Goal: Information Seeking & Learning: Learn about a topic

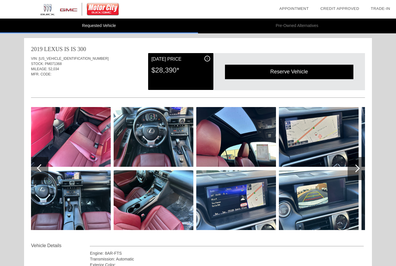
click at [38, 166] on div at bounding box center [39, 168] width 17 height 23
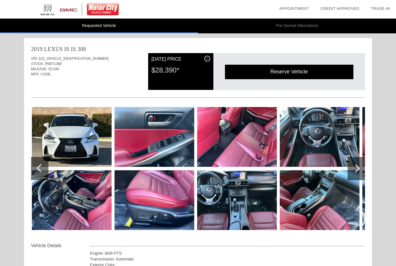
click at [358, 173] on div at bounding box center [356, 168] width 17 height 23
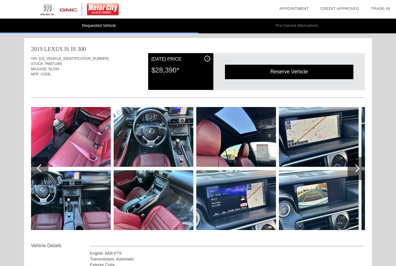
click at [361, 170] on div at bounding box center [356, 168] width 17 height 23
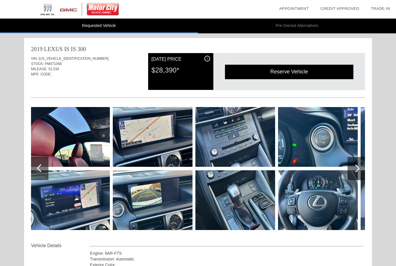
click at [360, 168] on div at bounding box center [356, 168] width 17 height 23
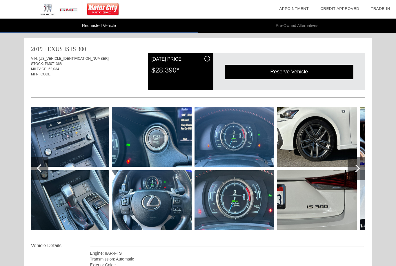
click at [358, 170] on div at bounding box center [356, 168] width 17 height 23
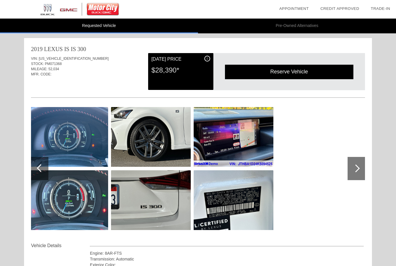
click at [355, 171] on div at bounding box center [356, 168] width 8 height 8
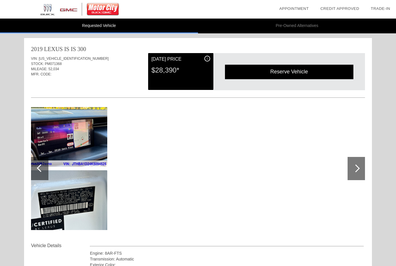
click at [46, 190] on img at bounding box center [68, 200] width 80 height 60
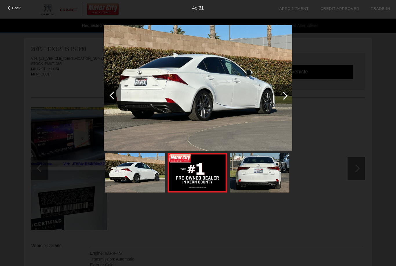
click at [10, 9] on div "Back" at bounding box center [14, 7] width 29 height 3
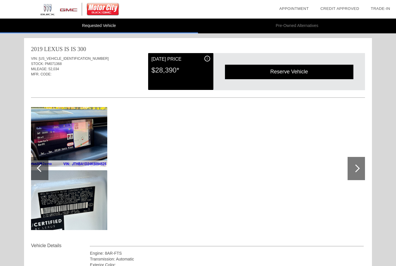
click at [37, 168] on div at bounding box center [39, 168] width 17 height 23
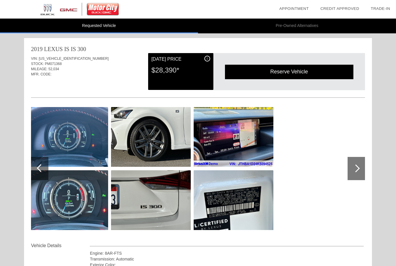
click at [36, 165] on div at bounding box center [39, 168] width 17 height 23
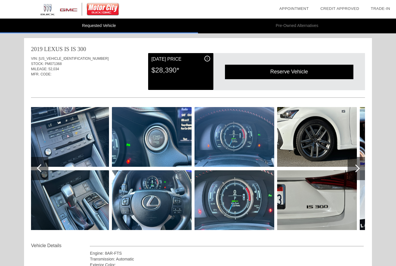
click at [37, 166] on div at bounding box center [39, 168] width 17 height 23
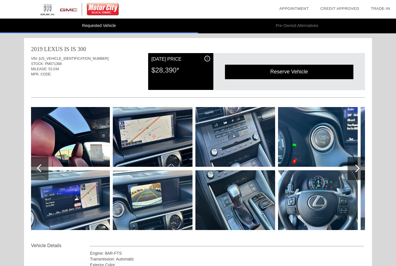
click at [37, 166] on div at bounding box center [39, 168] width 17 height 23
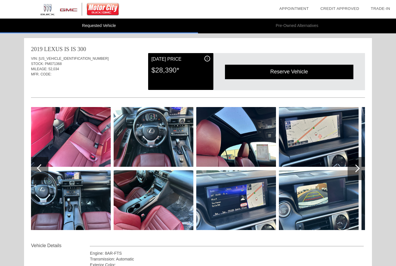
click at [34, 162] on div at bounding box center [39, 168] width 17 height 23
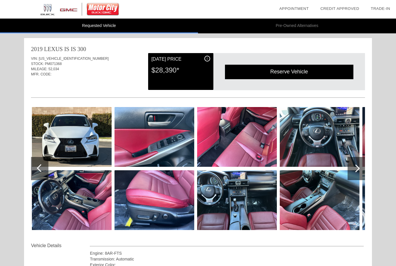
click at [45, 150] on img at bounding box center [72, 137] width 80 height 60
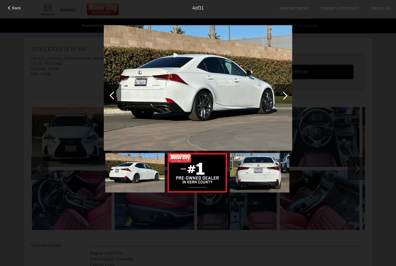
click at [284, 98] on div at bounding box center [284, 96] width 8 height 8
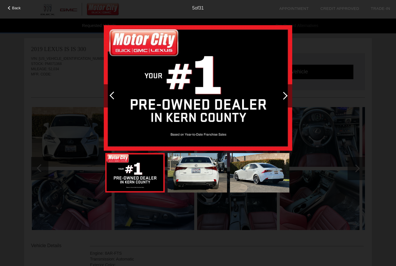
click at [284, 97] on div at bounding box center [284, 96] width 8 height 8
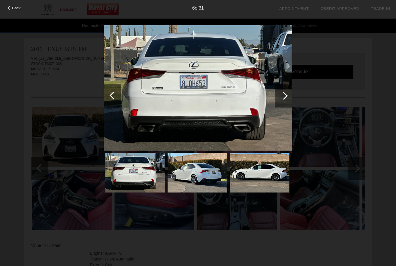
click at [289, 95] on div at bounding box center [283, 95] width 17 height 23
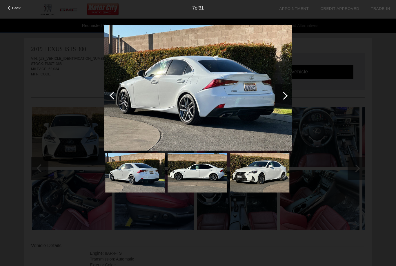
click at [291, 95] on div at bounding box center [283, 95] width 17 height 23
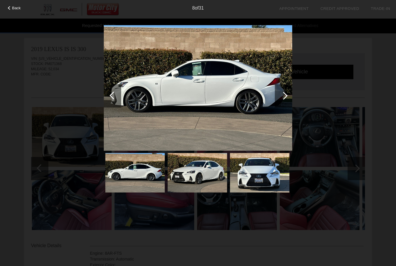
click at [289, 97] on div at bounding box center [283, 95] width 17 height 23
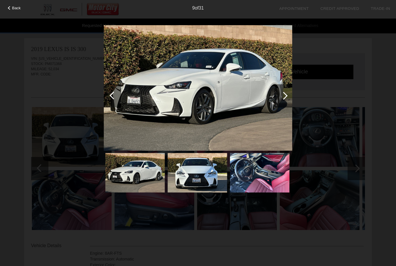
click at [291, 95] on div at bounding box center [283, 95] width 17 height 23
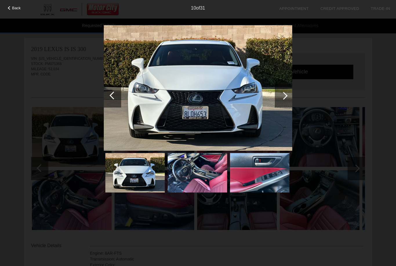
click at [289, 95] on div at bounding box center [283, 95] width 17 height 23
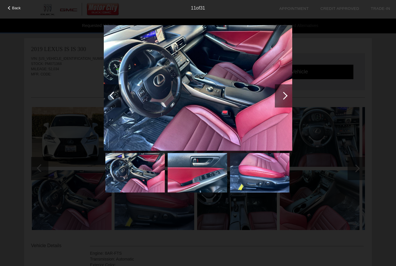
click at [289, 94] on div at bounding box center [283, 95] width 17 height 23
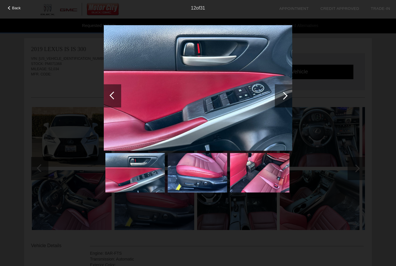
click at [286, 95] on div at bounding box center [284, 96] width 8 height 8
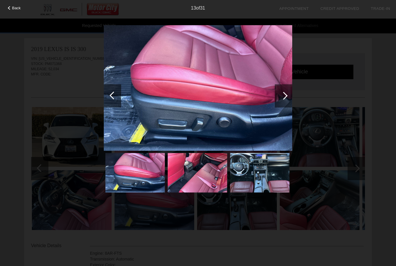
click at [287, 95] on div at bounding box center [283, 95] width 17 height 23
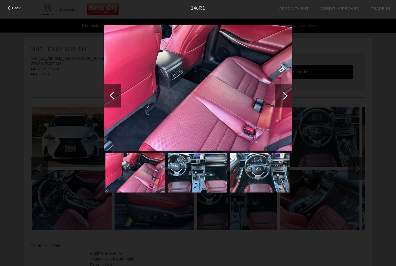
click at [289, 93] on div at bounding box center [283, 95] width 17 height 23
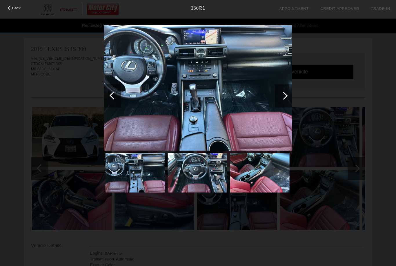
click at [288, 92] on div at bounding box center [283, 95] width 17 height 23
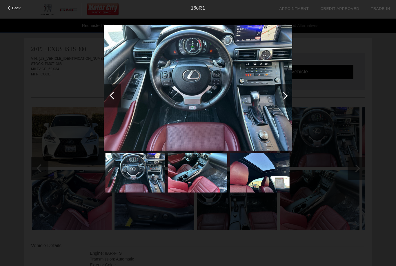
click at [289, 91] on div at bounding box center [283, 95] width 17 height 23
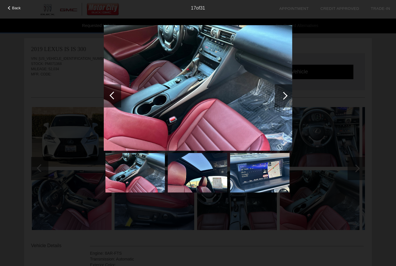
click at [288, 91] on div at bounding box center [283, 95] width 17 height 23
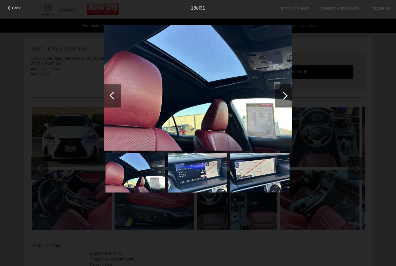
click at [289, 92] on div at bounding box center [283, 95] width 17 height 23
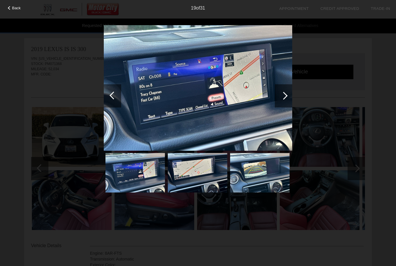
click at [288, 93] on div at bounding box center [283, 95] width 17 height 23
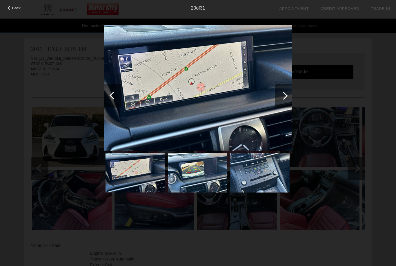
click at [289, 92] on div at bounding box center [283, 95] width 17 height 23
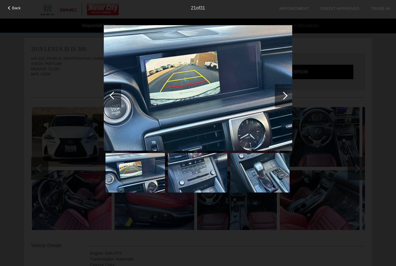
click at [287, 93] on div at bounding box center [283, 95] width 17 height 23
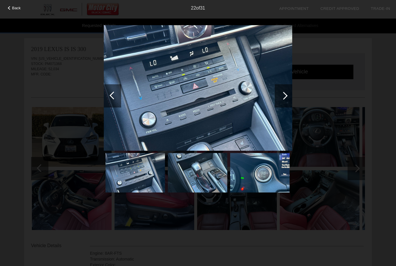
click at [289, 91] on div at bounding box center [283, 95] width 17 height 23
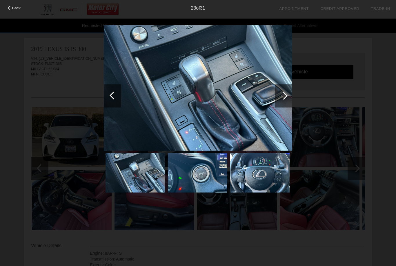
click at [289, 91] on div at bounding box center [283, 95] width 17 height 23
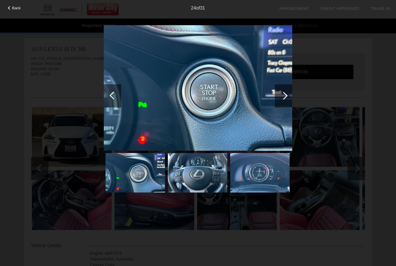
click at [289, 93] on div at bounding box center [283, 95] width 17 height 23
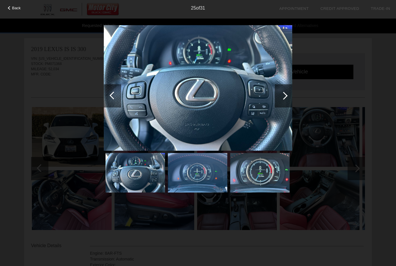
click at [287, 95] on div at bounding box center [284, 96] width 8 height 8
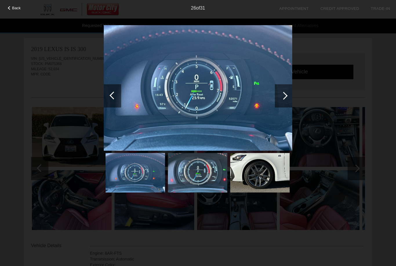
click at [285, 96] on div at bounding box center [284, 96] width 8 height 8
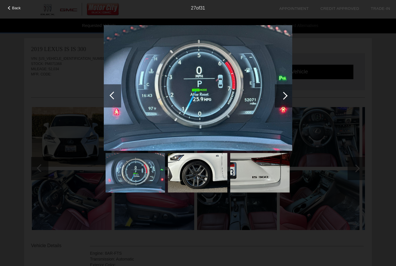
click at [285, 95] on div at bounding box center [284, 96] width 8 height 8
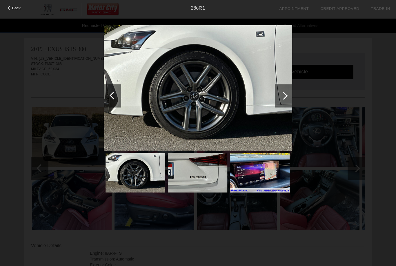
click at [285, 93] on div at bounding box center [283, 95] width 17 height 23
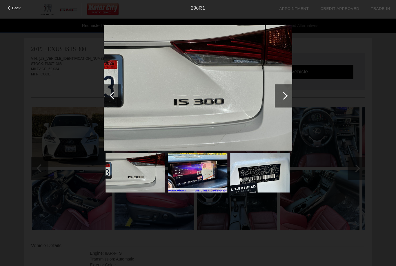
click at [286, 94] on div at bounding box center [284, 96] width 8 height 8
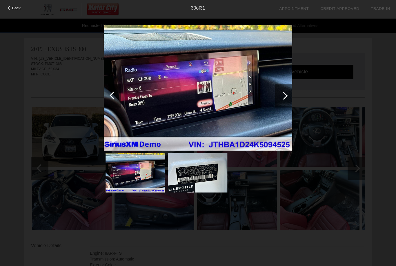
click at [285, 93] on div at bounding box center [283, 95] width 17 height 23
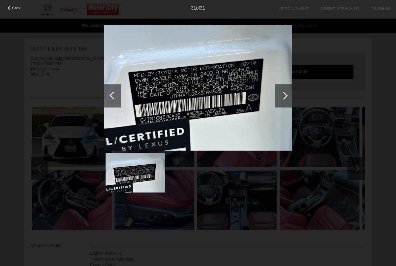
click at [286, 94] on div at bounding box center [283, 95] width 17 height 23
click at [284, 95] on div at bounding box center [284, 96] width 8 height 8
click at [287, 95] on div at bounding box center [283, 95] width 17 height 23
click at [6, 7] on div "Back" at bounding box center [14, 7] width 29 height 3
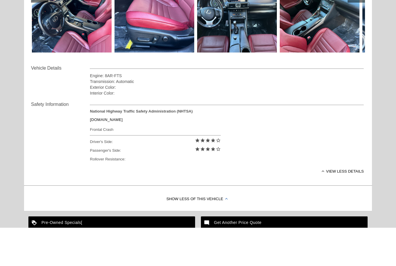
scroll to position [182, 0]
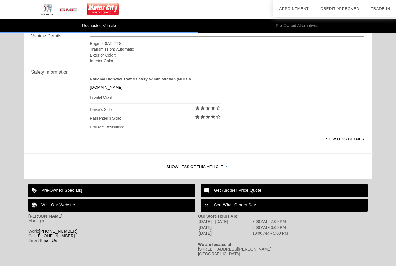
click at [369, 179] on div "Show Less of this Vehicle" at bounding box center [198, 166] width 348 height 23
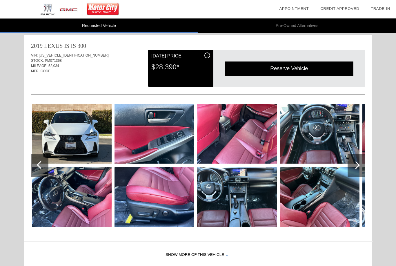
scroll to position [0, 0]
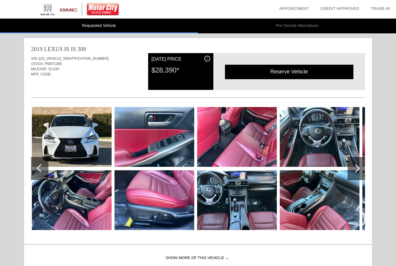
click at [362, 163] on div at bounding box center [356, 168] width 17 height 23
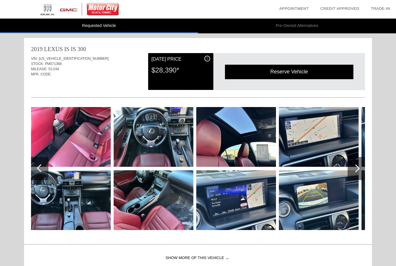
click at [360, 165] on div at bounding box center [356, 168] width 17 height 23
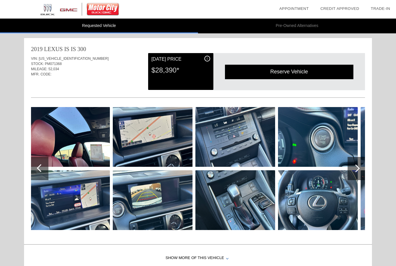
click at [41, 177] on div at bounding box center [39, 168] width 17 height 23
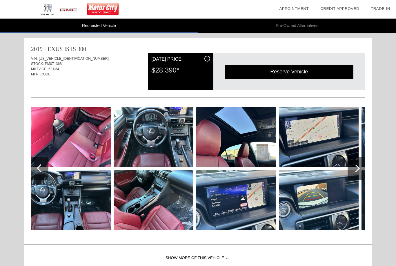
click at [37, 171] on div at bounding box center [39, 168] width 17 height 23
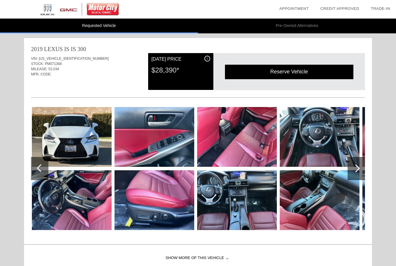
click at [48, 150] on img at bounding box center [72, 137] width 80 height 60
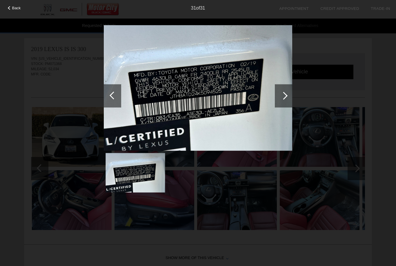
click at [289, 95] on div at bounding box center [283, 95] width 17 height 23
click at [285, 99] on div at bounding box center [283, 95] width 17 height 23
click at [289, 93] on div at bounding box center [283, 95] width 17 height 23
click at [286, 97] on div at bounding box center [284, 96] width 8 height 8
click at [288, 96] on div at bounding box center [283, 95] width 17 height 23
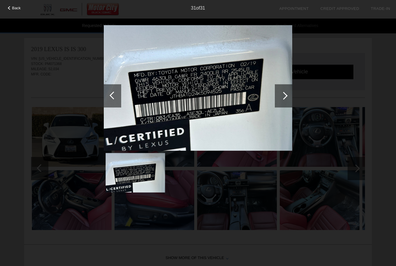
click at [13, 9] on span "Back" at bounding box center [16, 8] width 9 height 4
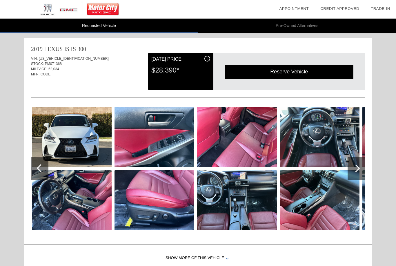
click at [53, 140] on img at bounding box center [72, 137] width 80 height 60
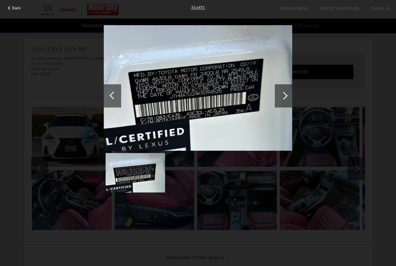
click at [11, 6] on div "Back" at bounding box center [14, 7] width 29 height 3
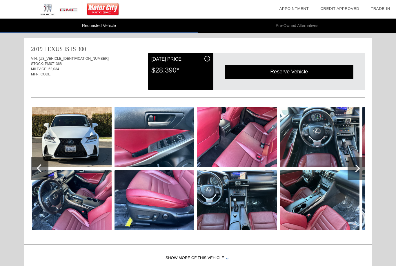
click at [49, 140] on img at bounding box center [72, 137] width 80 height 60
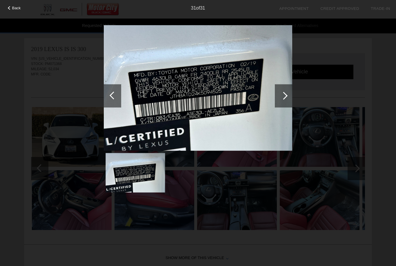
click at [110, 94] on div at bounding box center [112, 95] width 17 height 23
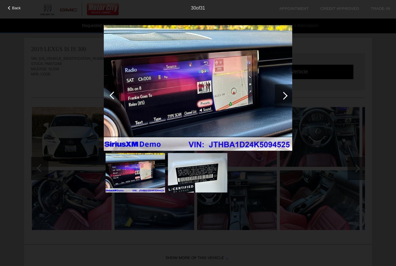
click at [110, 93] on div at bounding box center [112, 95] width 17 height 23
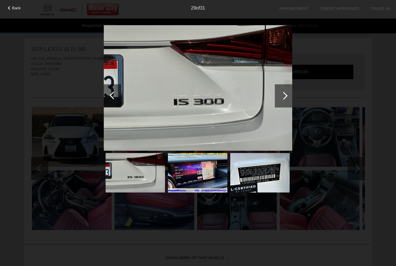
click at [109, 92] on div at bounding box center [112, 95] width 17 height 23
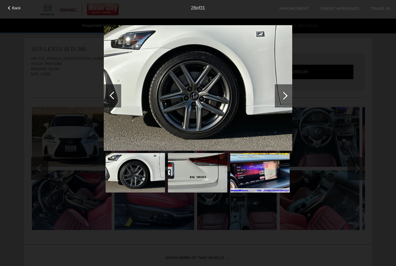
click at [110, 91] on div at bounding box center [112, 95] width 17 height 23
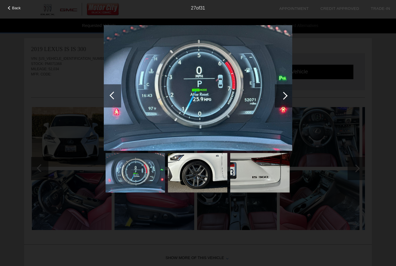
click at [111, 94] on div at bounding box center [114, 95] width 8 height 8
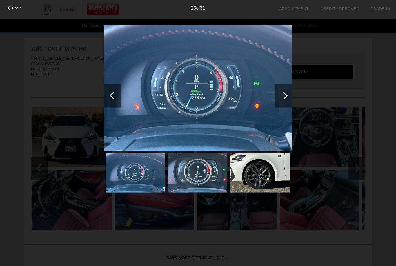
click at [110, 94] on div at bounding box center [112, 95] width 17 height 23
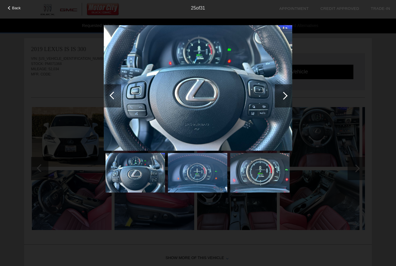
click at [109, 92] on div at bounding box center [112, 95] width 17 height 23
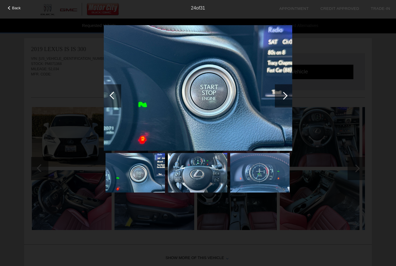
click at [111, 92] on div at bounding box center [112, 95] width 17 height 23
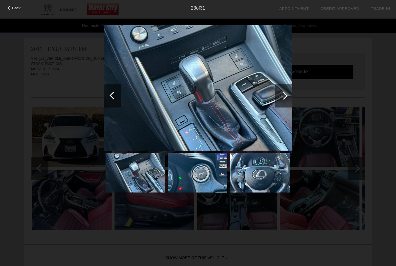
click at [110, 96] on div at bounding box center [114, 95] width 8 height 8
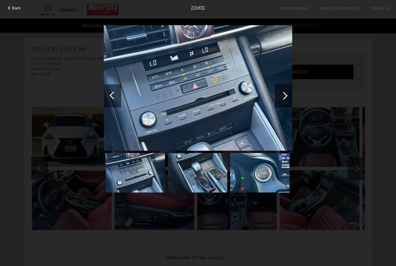
click at [112, 95] on div at bounding box center [114, 95] width 8 height 8
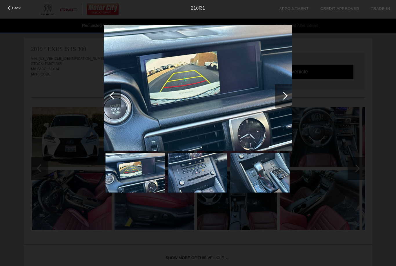
click at [111, 93] on div at bounding box center [112, 95] width 17 height 23
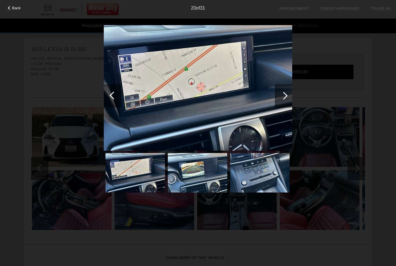
click at [110, 92] on div at bounding box center [112, 95] width 17 height 23
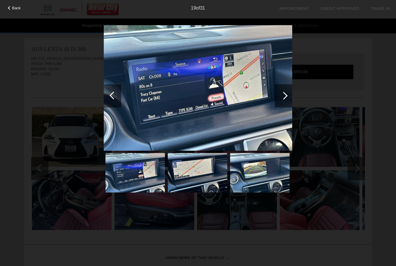
click at [110, 92] on div at bounding box center [112, 95] width 17 height 23
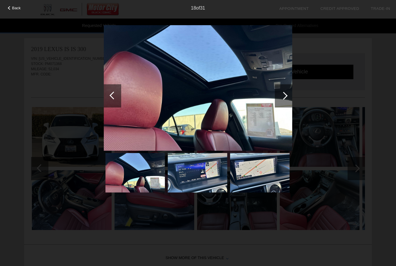
click at [110, 93] on div at bounding box center [112, 95] width 17 height 23
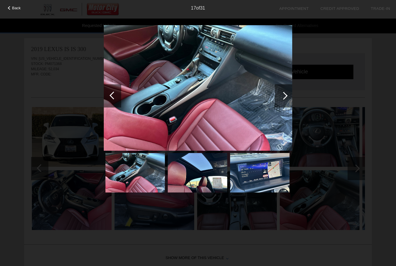
click at [110, 93] on div at bounding box center [112, 95] width 17 height 23
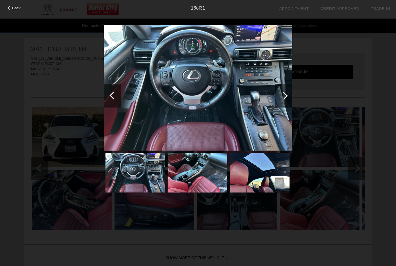
click at [109, 92] on div at bounding box center [112, 95] width 17 height 23
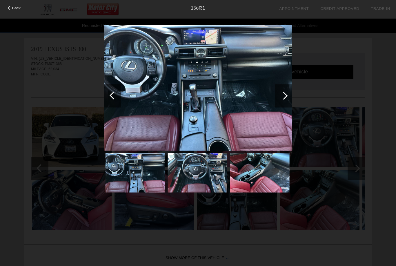
click at [14, 10] on span "Back" at bounding box center [16, 8] width 9 height 4
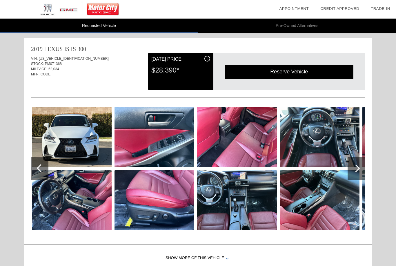
click at [53, 137] on img at bounding box center [72, 137] width 80 height 60
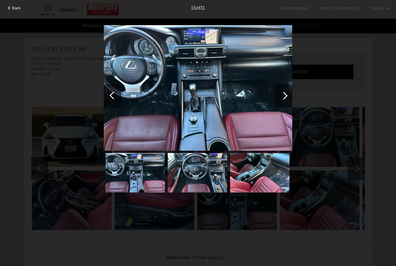
click at [290, 99] on div at bounding box center [283, 95] width 17 height 23
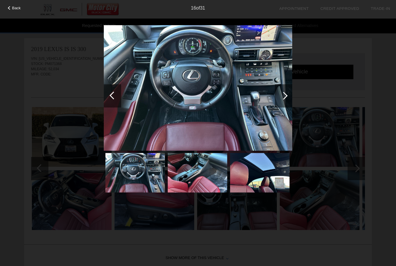
click at [291, 95] on div at bounding box center [283, 95] width 17 height 23
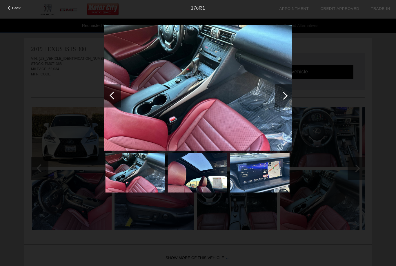
click at [289, 97] on div at bounding box center [283, 95] width 17 height 23
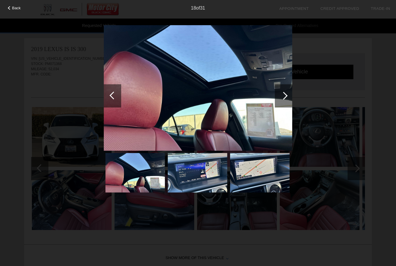
click at [291, 97] on div at bounding box center [283, 95] width 17 height 23
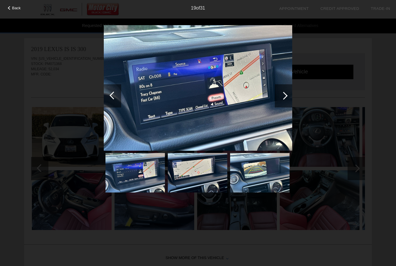
click at [291, 97] on div at bounding box center [283, 95] width 17 height 23
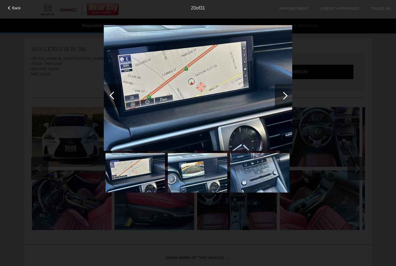
click at [287, 98] on div at bounding box center [283, 95] width 17 height 23
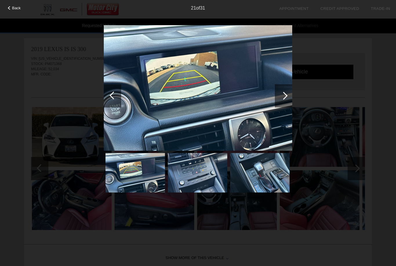
click at [292, 94] on div at bounding box center [283, 95] width 17 height 23
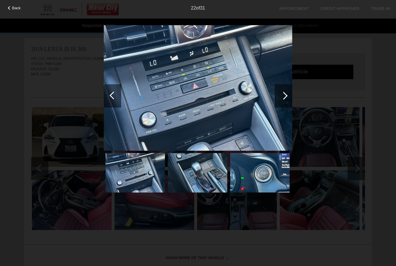
click at [292, 91] on div at bounding box center [283, 95] width 17 height 23
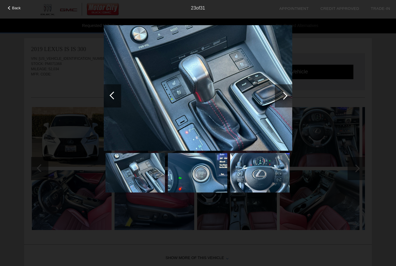
click at [14, 9] on span "Back" at bounding box center [16, 8] width 9 height 4
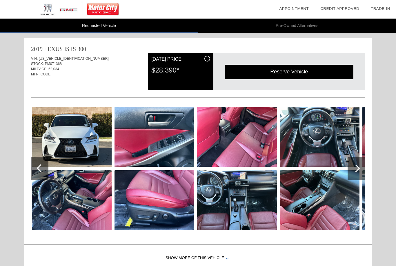
click at [53, 6] on img at bounding box center [80, 9] width 160 height 19
click at [315, 28] on li "Pre-Owned Alternatives" at bounding box center [297, 26] width 198 height 15
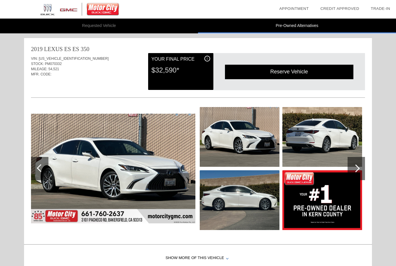
click at [34, 22] on li "Requested Vehicle" at bounding box center [99, 26] width 198 height 15
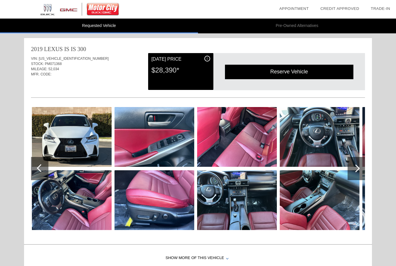
click at [14, 1] on img at bounding box center [80, 9] width 160 height 19
